Goal: Answer question/provide support: Share knowledge or assist other users

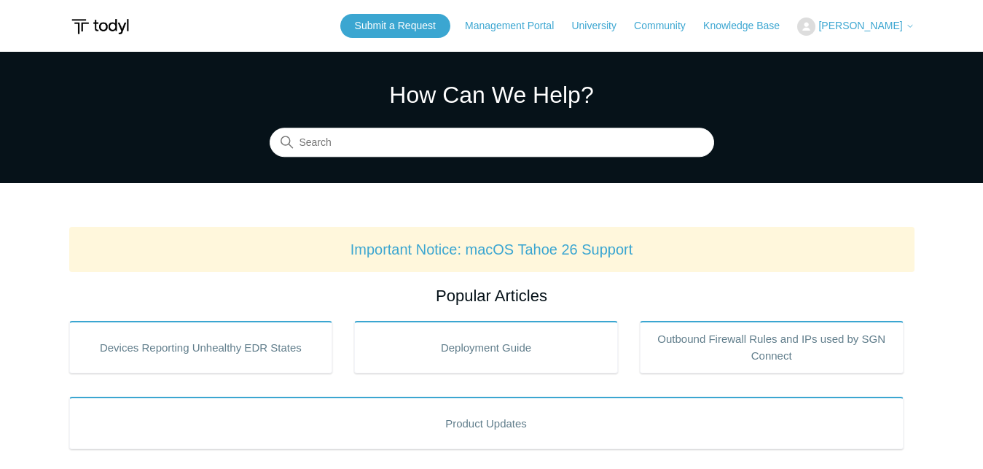
click at [903, 27] on span "[PERSON_NAME]" at bounding box center [861, 26] width 84 height 12
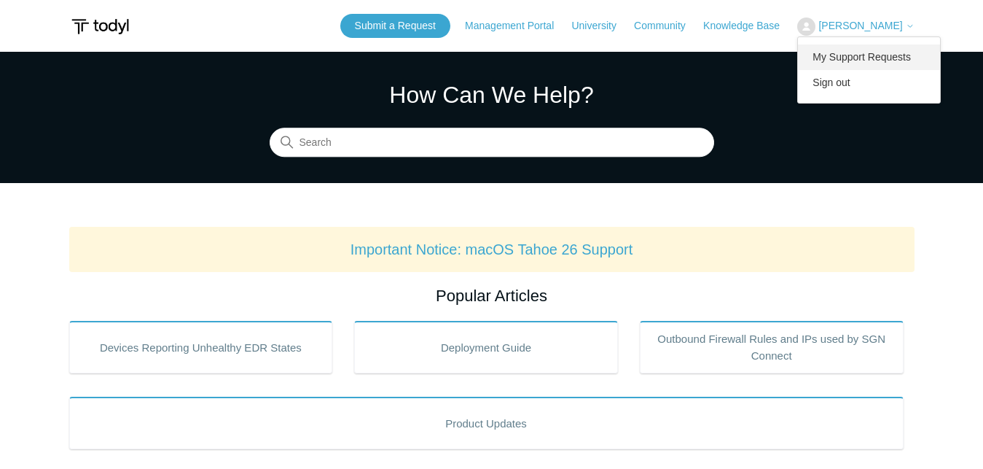
click at [892, 57] on link "My Support Requests" at bounding box center [869, 57] width 142 height 26
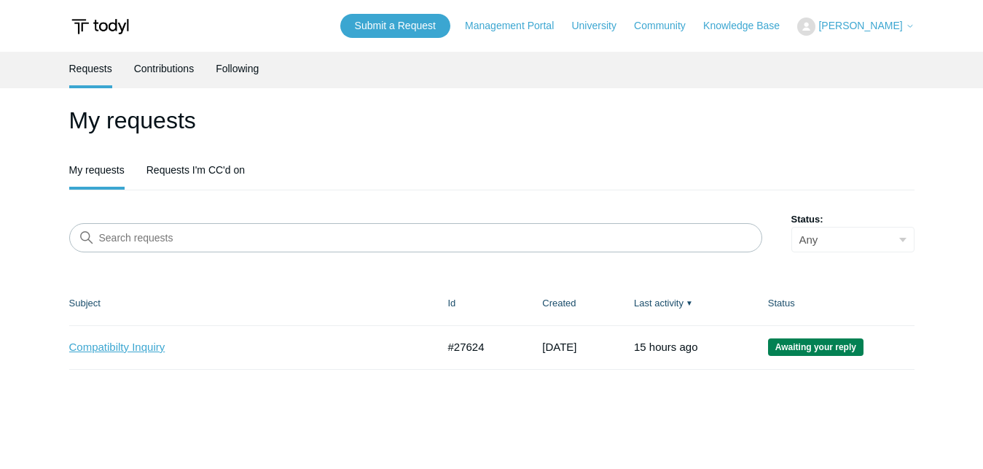
click at [122, 348] on link "Compatibilty Inquiry" at bounding box center [242, 347] width 346 height 17
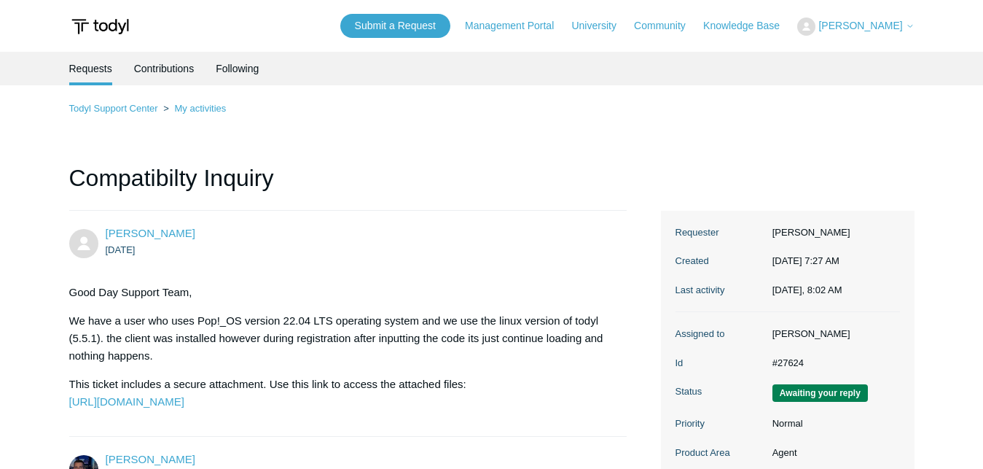
click at [398, 201] on h1 "Compatibilty Inquiry" at bounding box center [348, 185] width 558 height 50
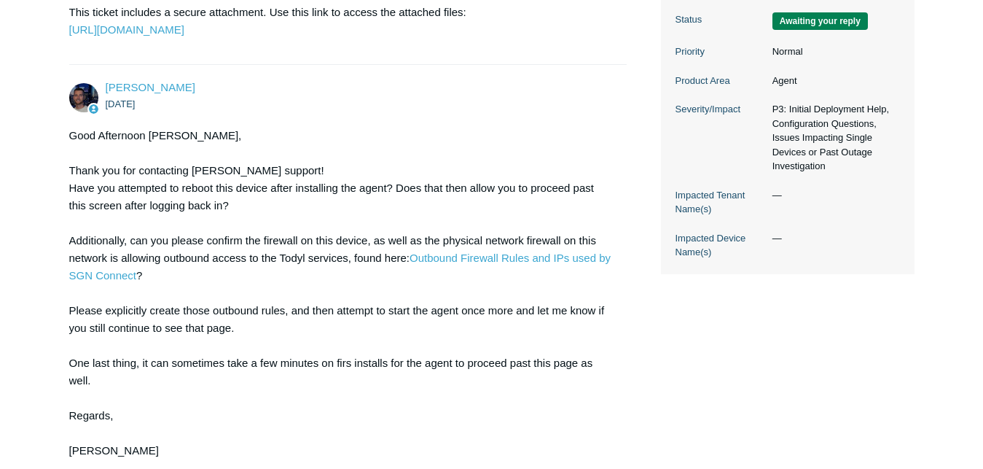
scroll to position [446, 0]
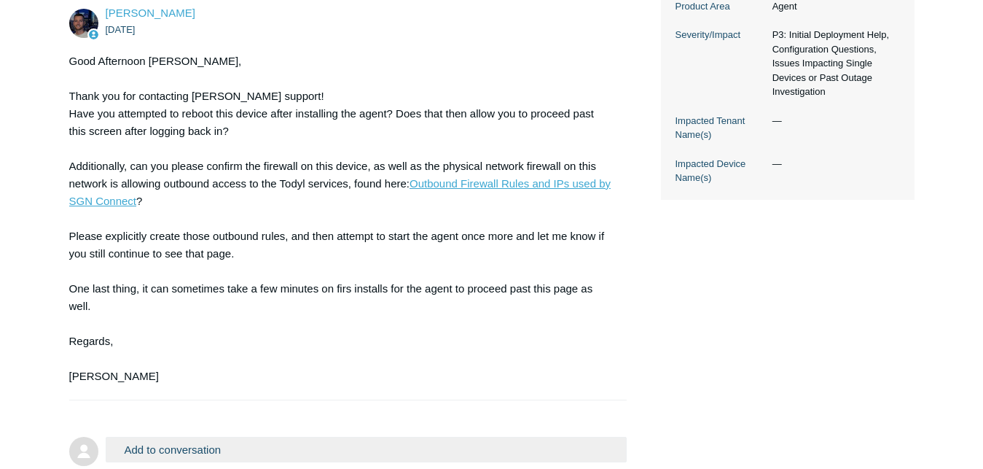
click at [492, 207] on link "Outbound Firewall Rules and IPs used by SGN Connect" at bounding box center [340, 192] width 542 height 30
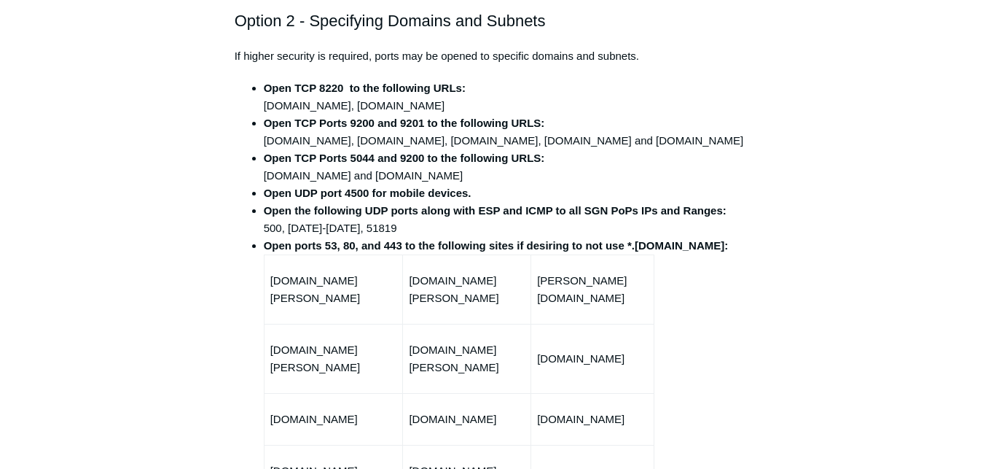
scroll to position [558, 0]
